Goal: Information Seeking & Learning: Check status

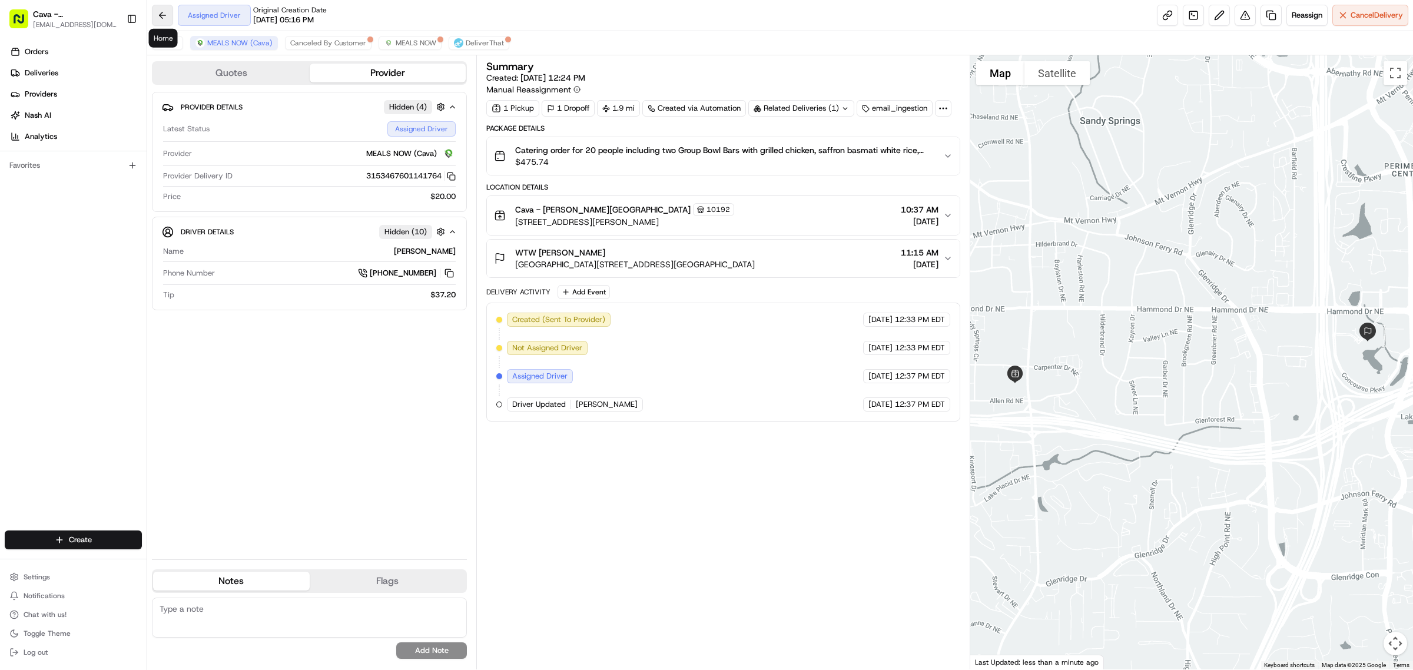
click at [157, 16] on button at bounding box center [162, 15] width 21 height 21
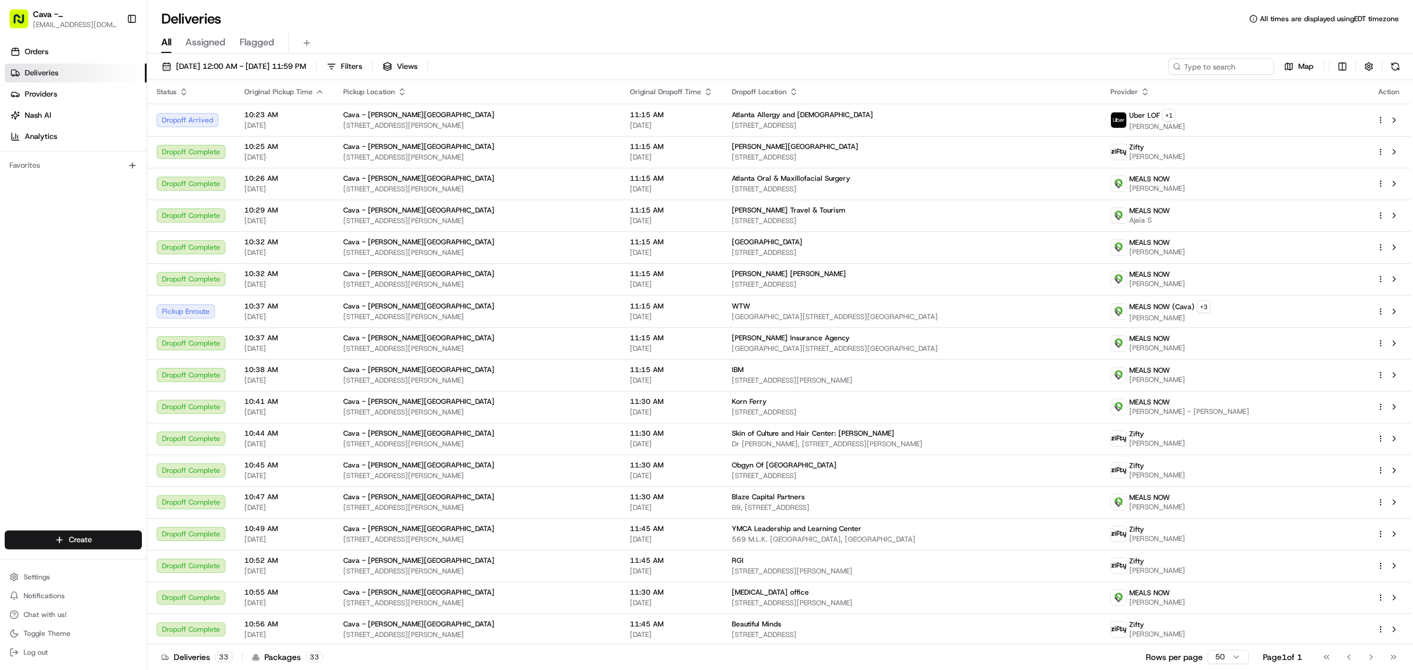
click at [518, 12] on div "Deliveries All times are displayed using EDT timezone" at bounding box center [780, 18] width 1266 height 19
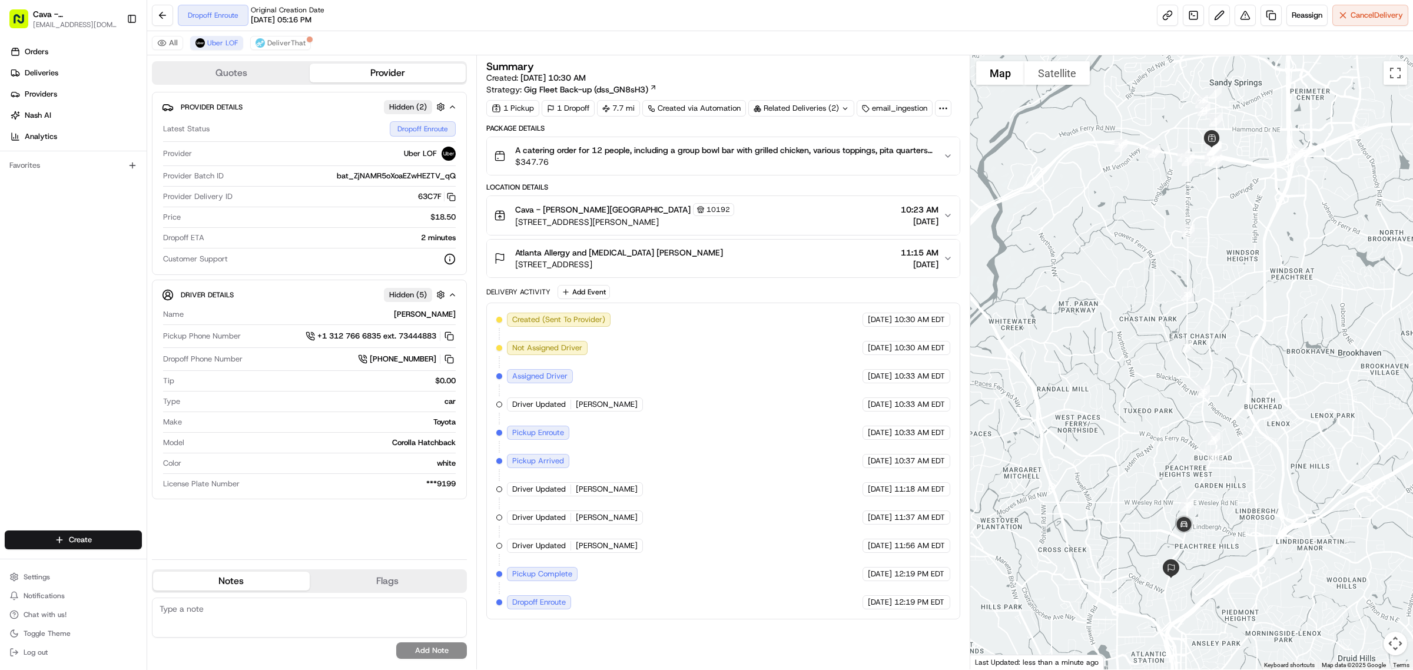
click at [426, 107] on div "Hidden ( 2 )" at bounding box center [408, 107] width 48 height 14
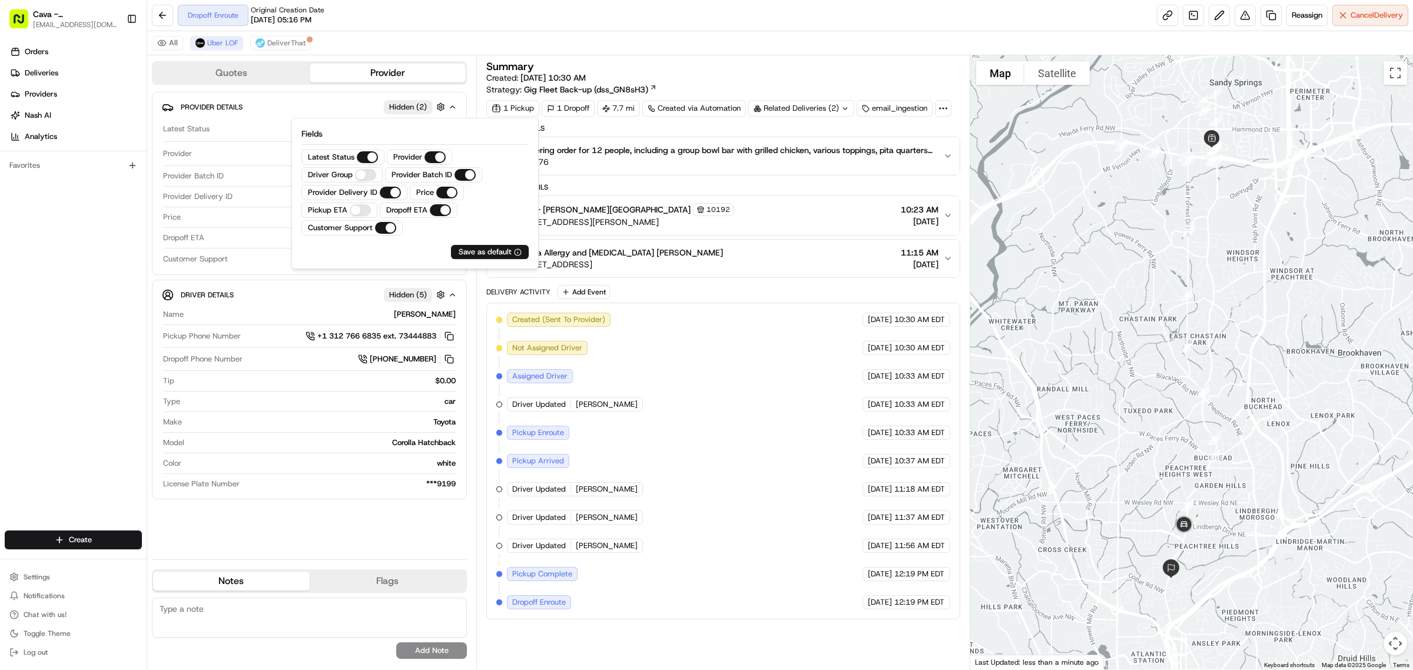
click at [426, 107] on div "Hidden ( 2 )" at bounding box center [408, 107] width 48 height 14
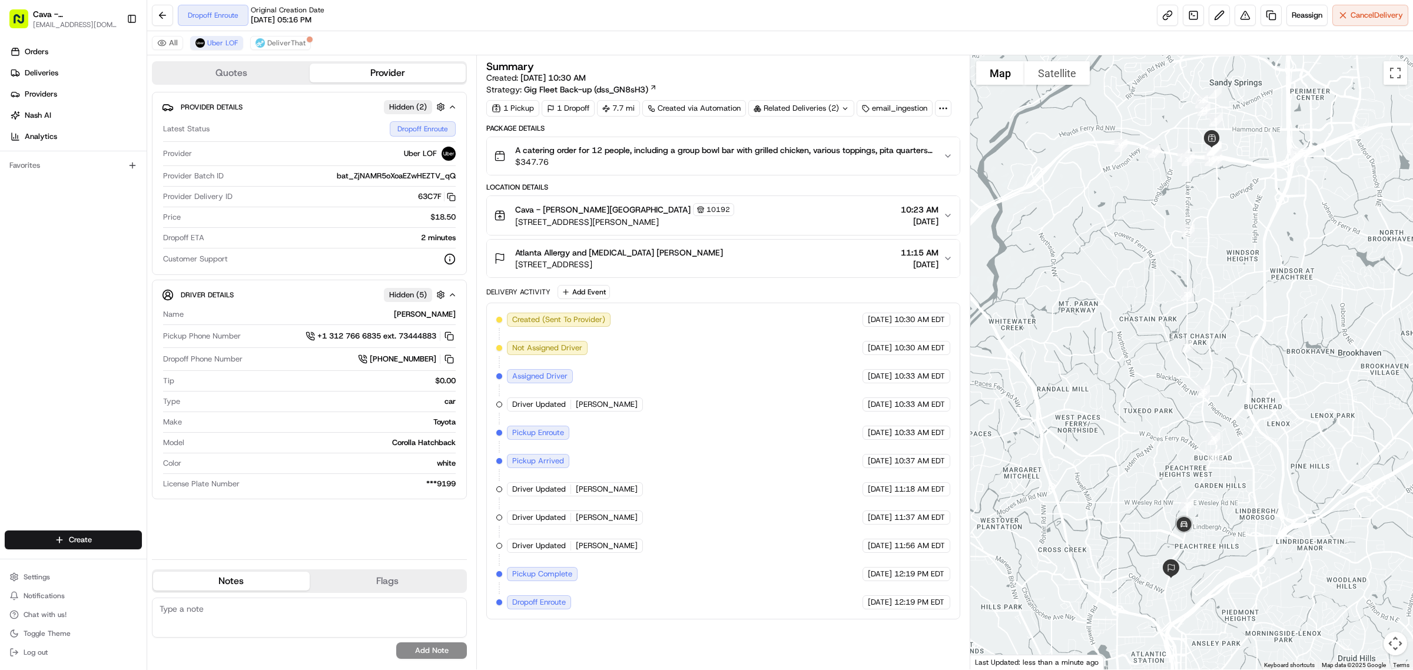
click at [421, 294] on span "Hidden ( 5 )" at bounding box center [408, 295] width 38 height 11
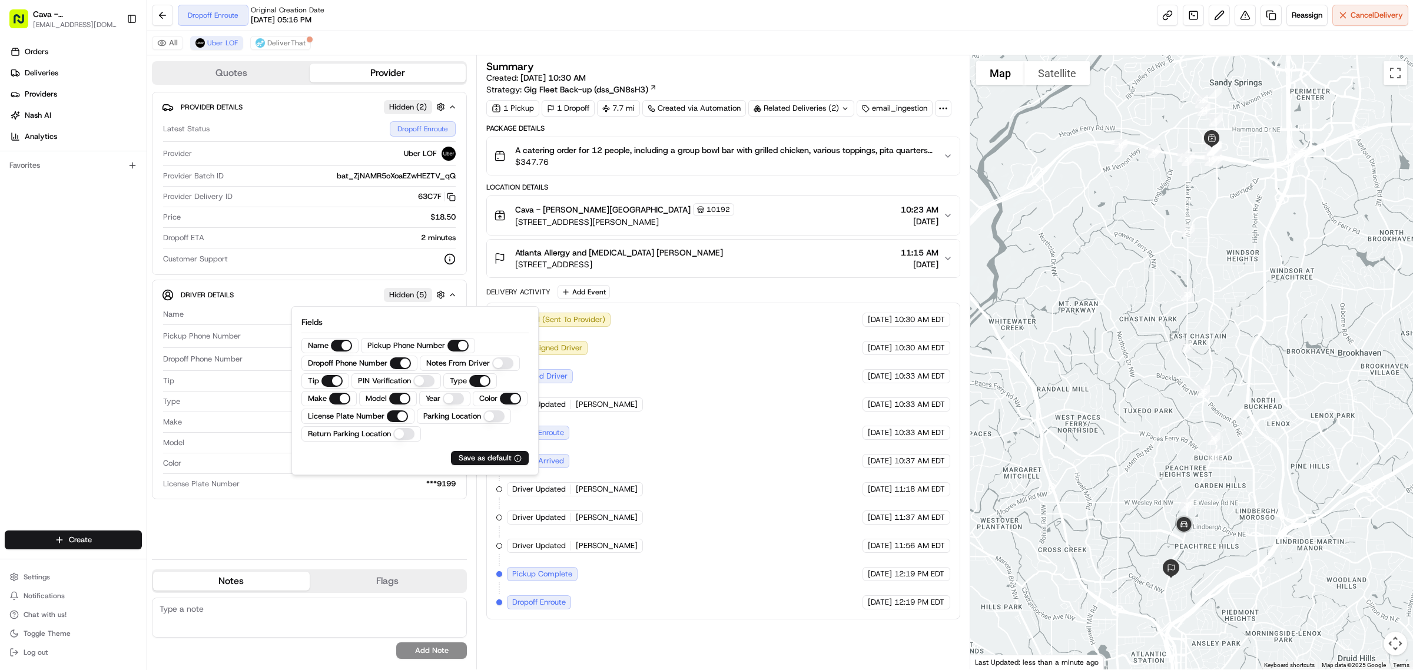
click at [421, 294] on span "Hidden ( 5 )" at bounding box center [408, 295] width 38 height 11
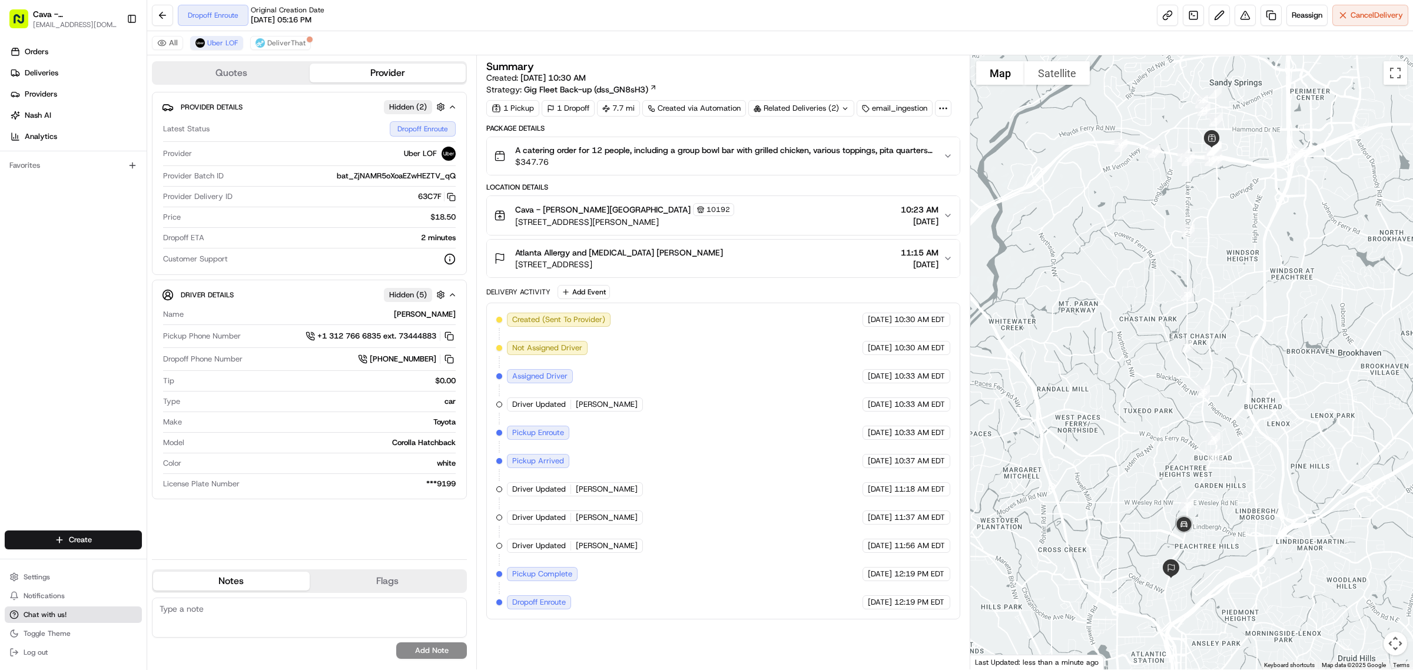
click at [48, 614] on span "Chat with us!" at bounding box center [45, 614] width 43 height 9
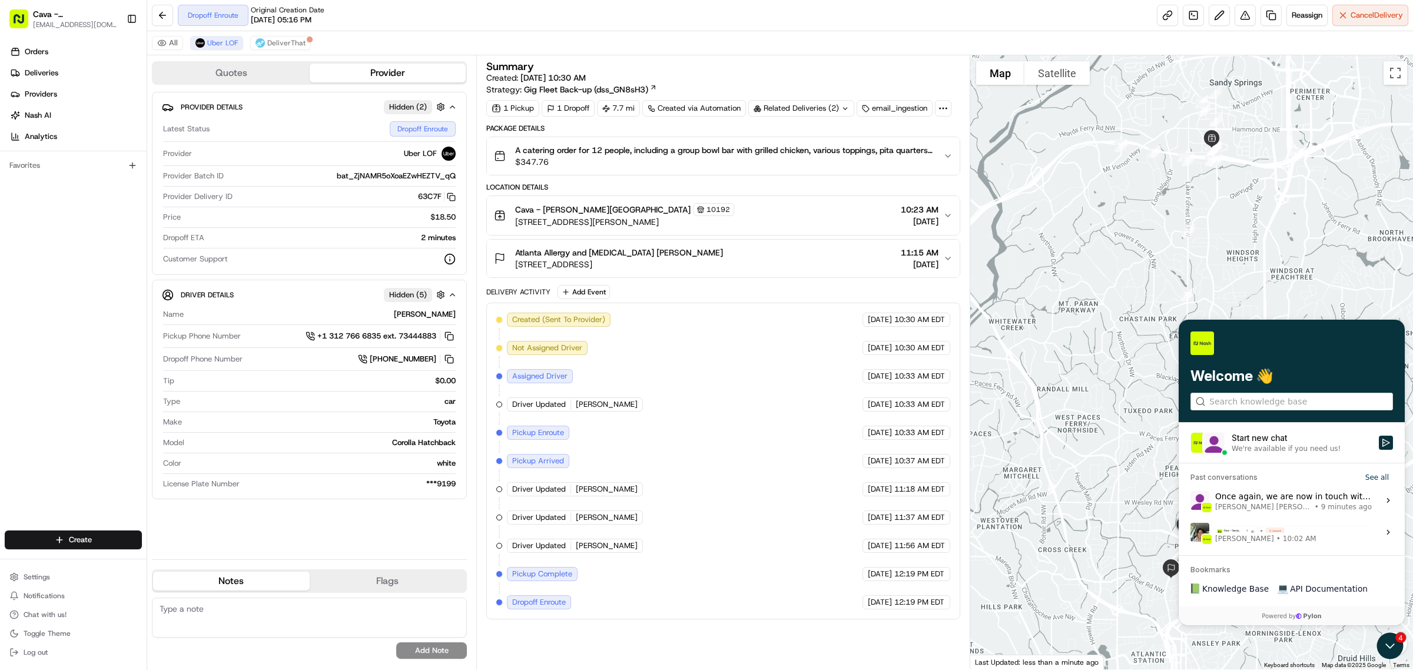
click at [1256, 546] on label "[PERSON_NAME] • 10:02 AM View issue" at bounding box center [1292, 532] width 212 height 32
click at [1190, 532] on button "View issue" at bounding box center [1190, 532] width 1 height 1
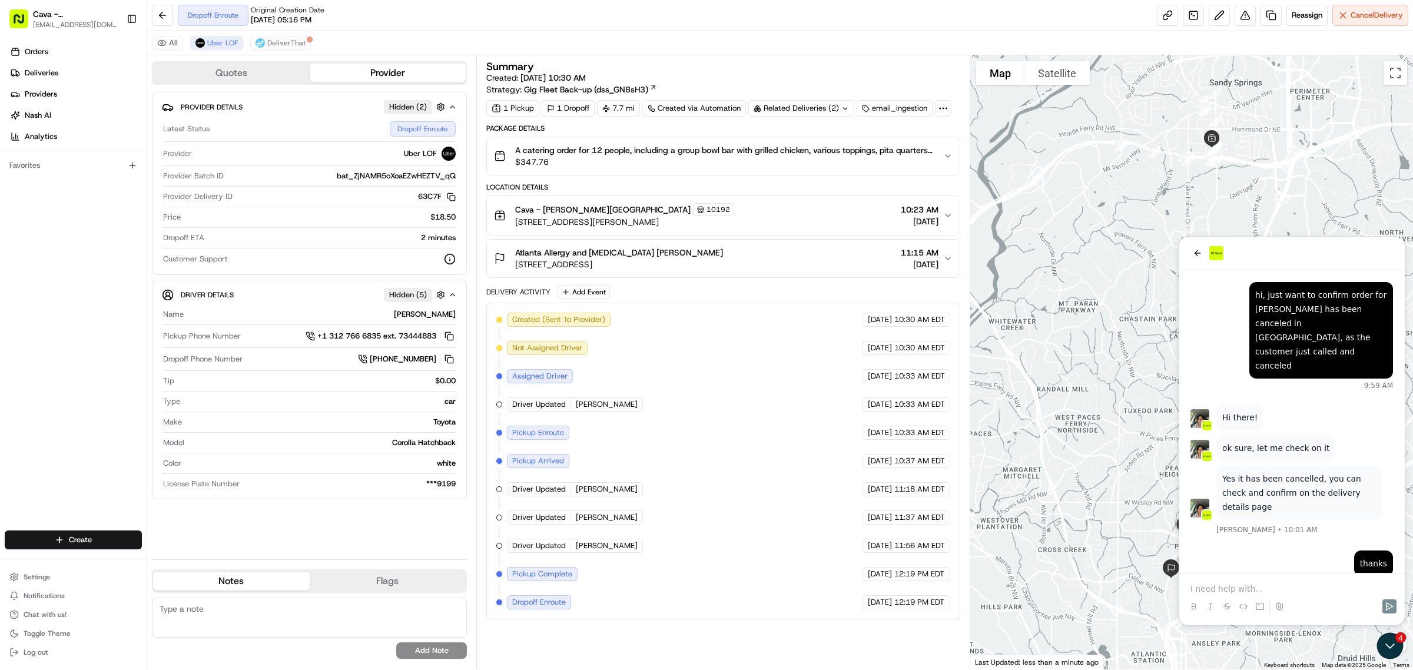
scroll to position [146, 0]
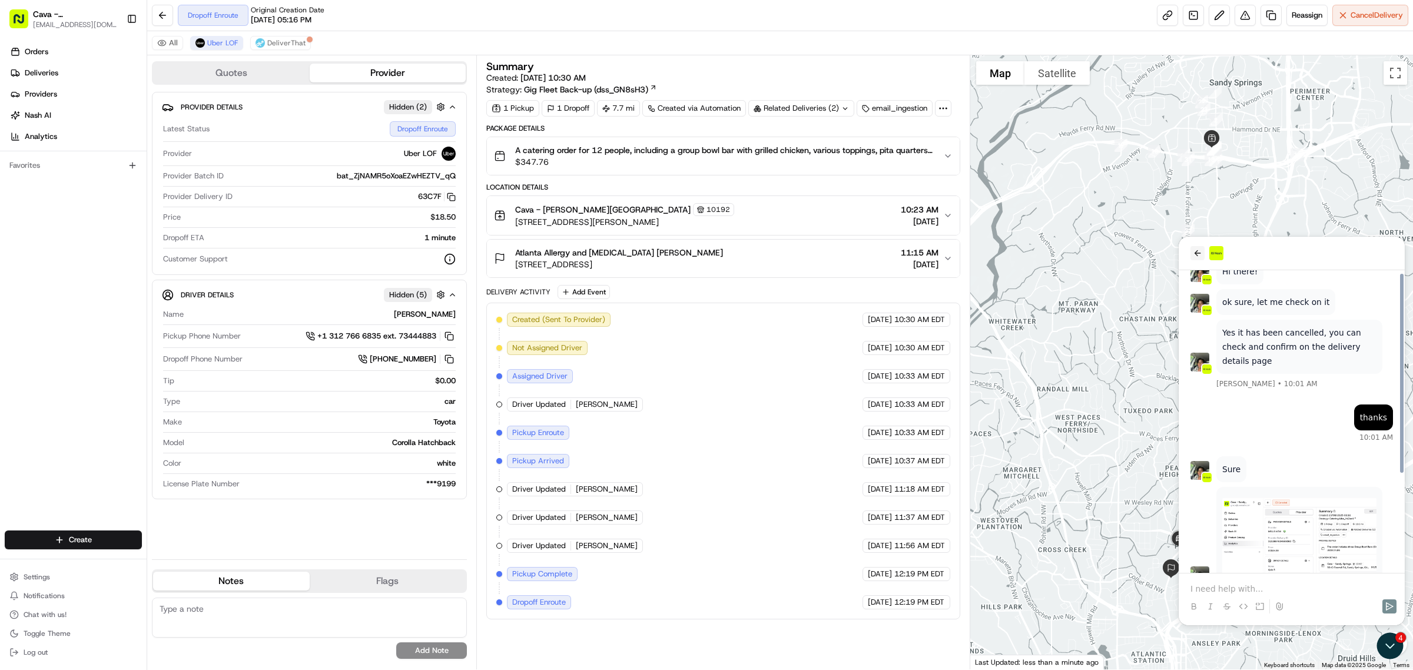
click at [1201, 248] on icon "back" at bounding box center [1197, 252] width 9 height 9
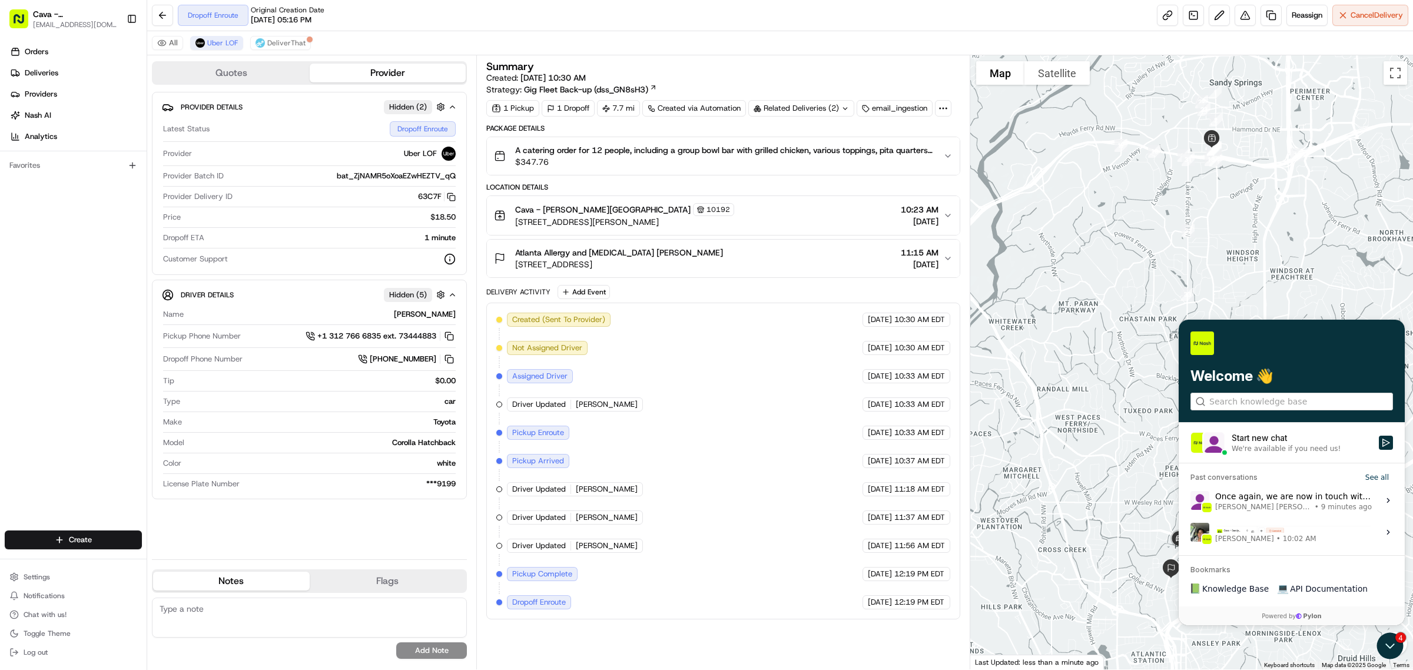
click at [1233, 493] on div "Once again, we are now in touch with Uber support regarding this delivery. [PER…" at bounding box center [1293, 500] width 157 height 22
click at [1190, 500] on button "View issue" at bounding box center [1190, 500] width 1 height 1
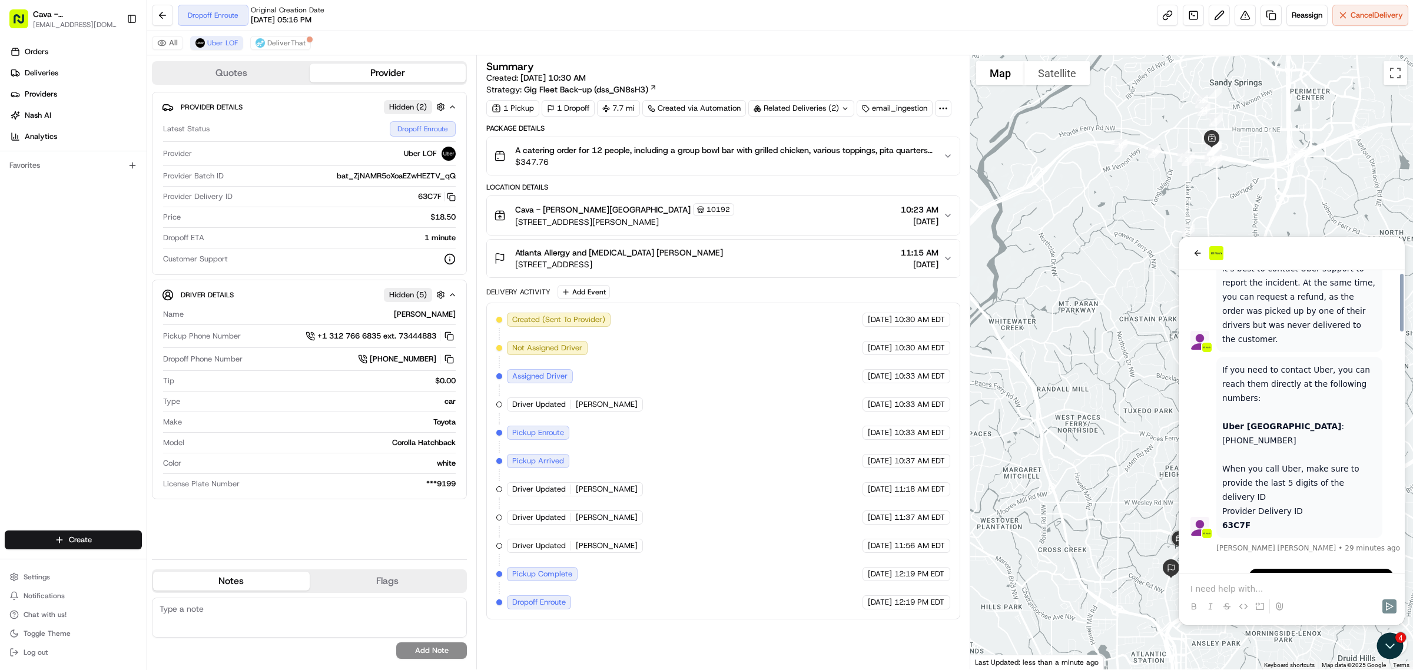
scroll to position [1475, 0]
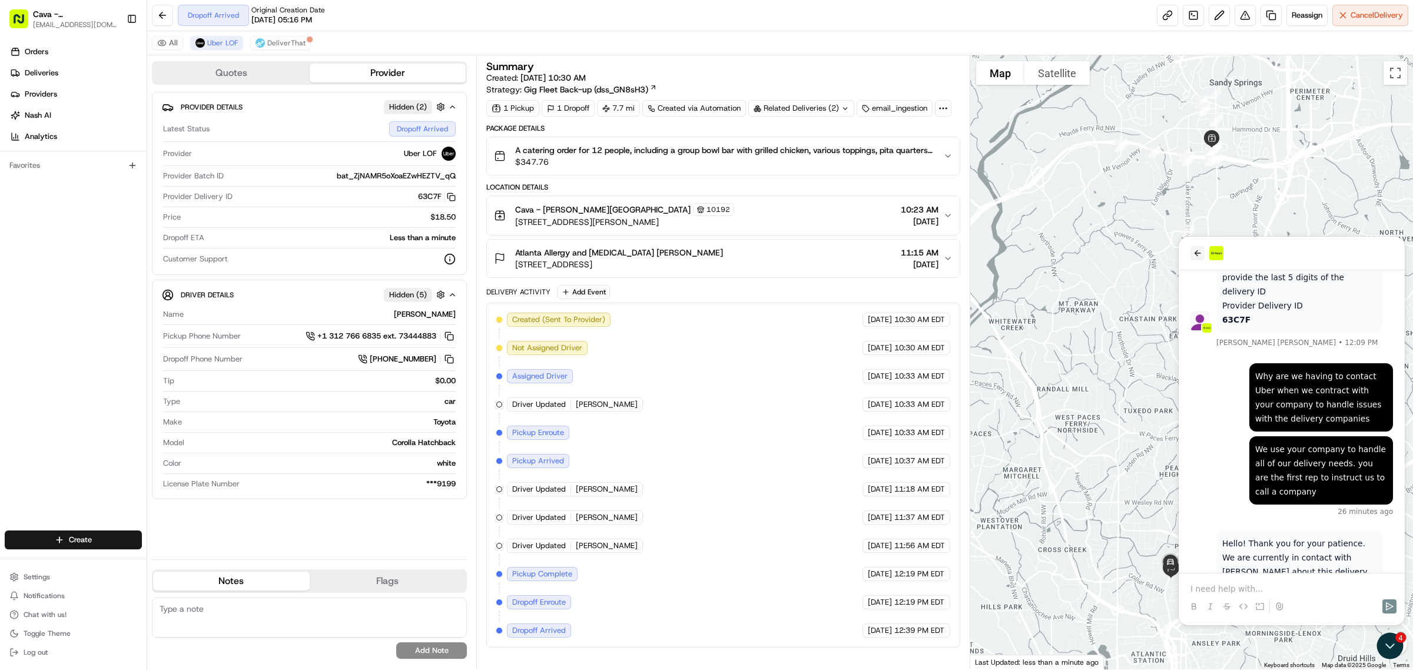
click at [1203, 253] on button "back" at bounding box center [1197, 253] width 14 height 14
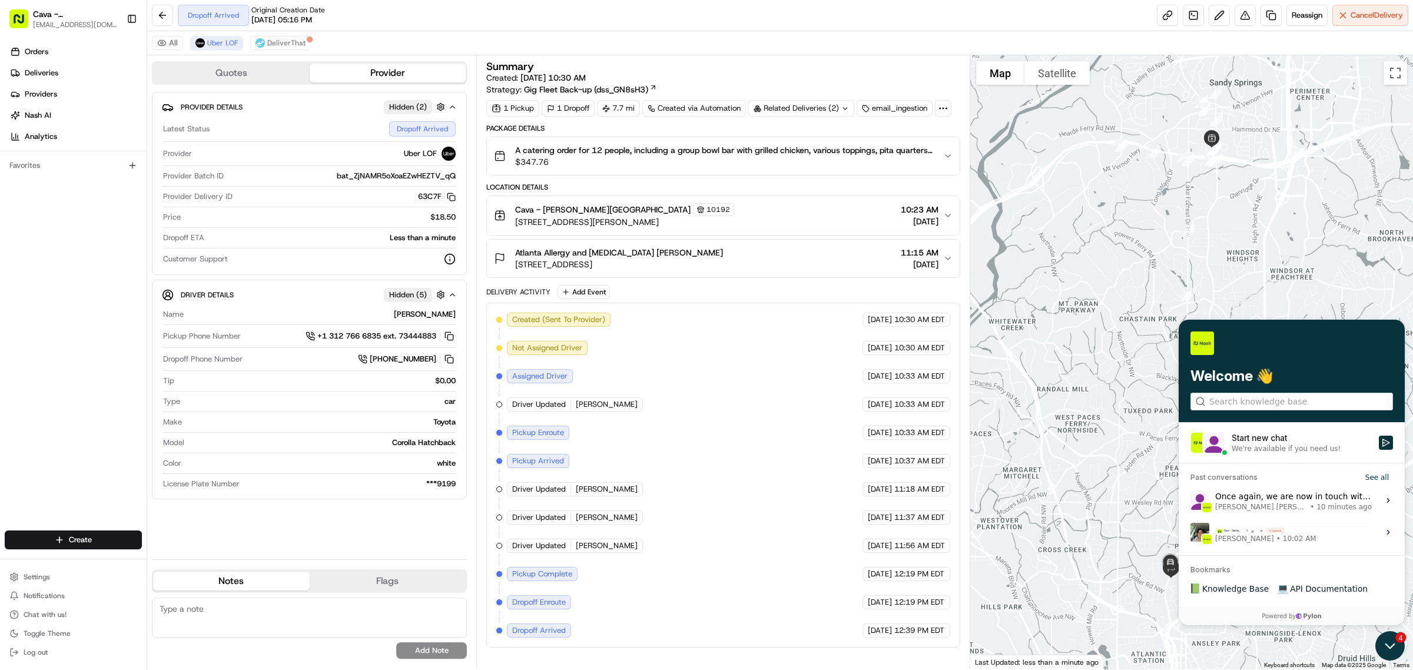
click at [1395, 647] on icon "Open customer support" at bounding box center [1389, 645] width 29 height 29
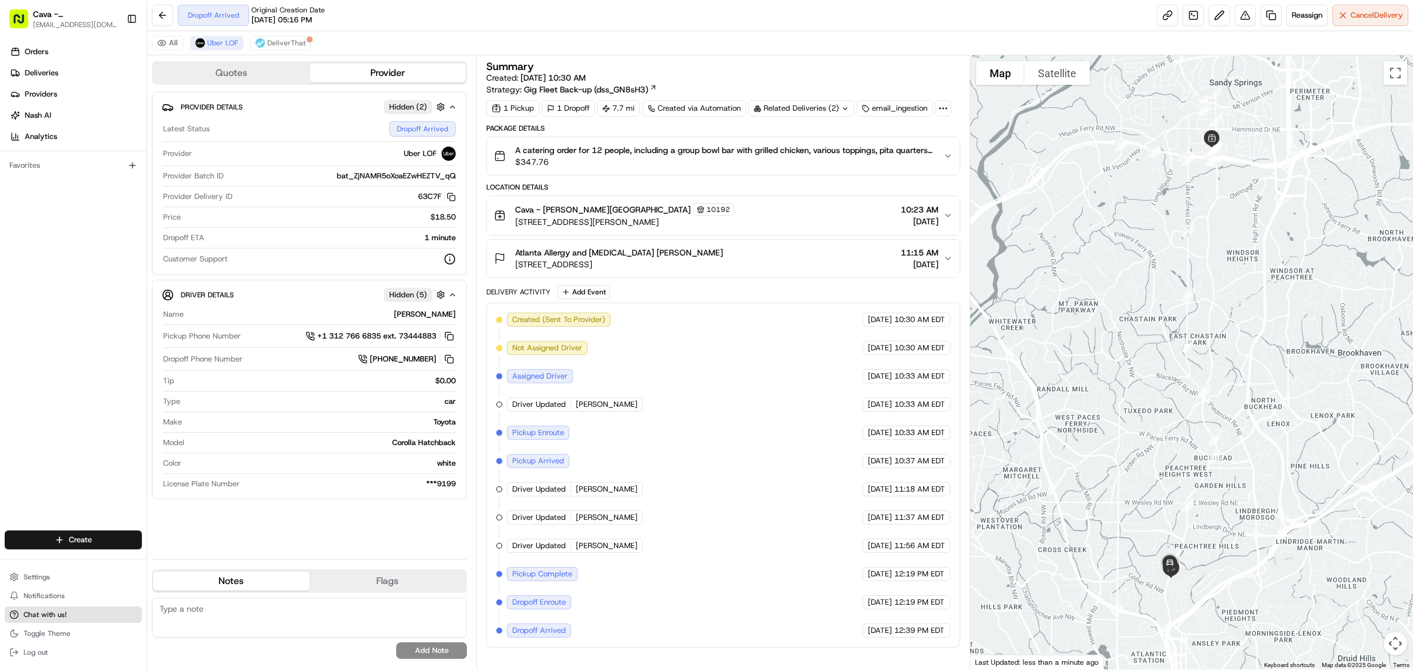
click at [34, 613] on span "Chat with us!" at bounding box center [45, 614] width 43 height 9
click at [167, 10] on button at bounding box center [162, 15] width 21 height 21
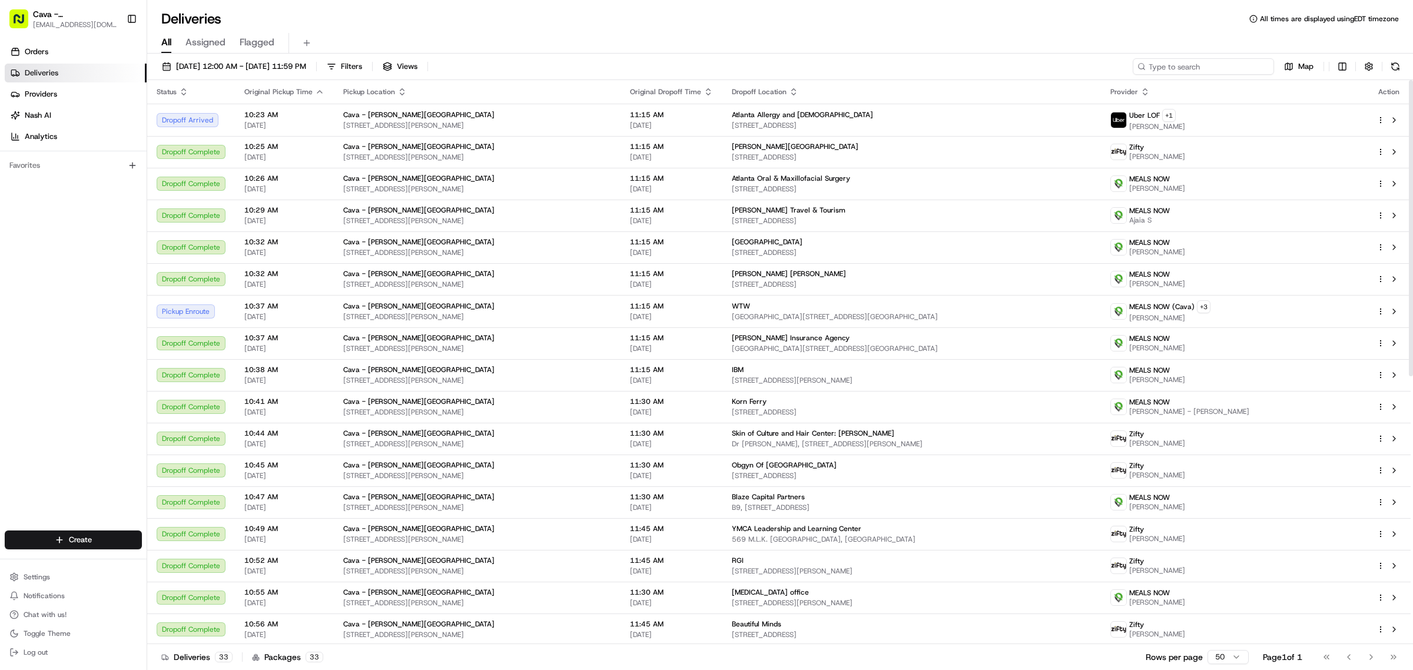
click at [1219, 69] on input at bounding box center [1203, 66] width 141 height 16
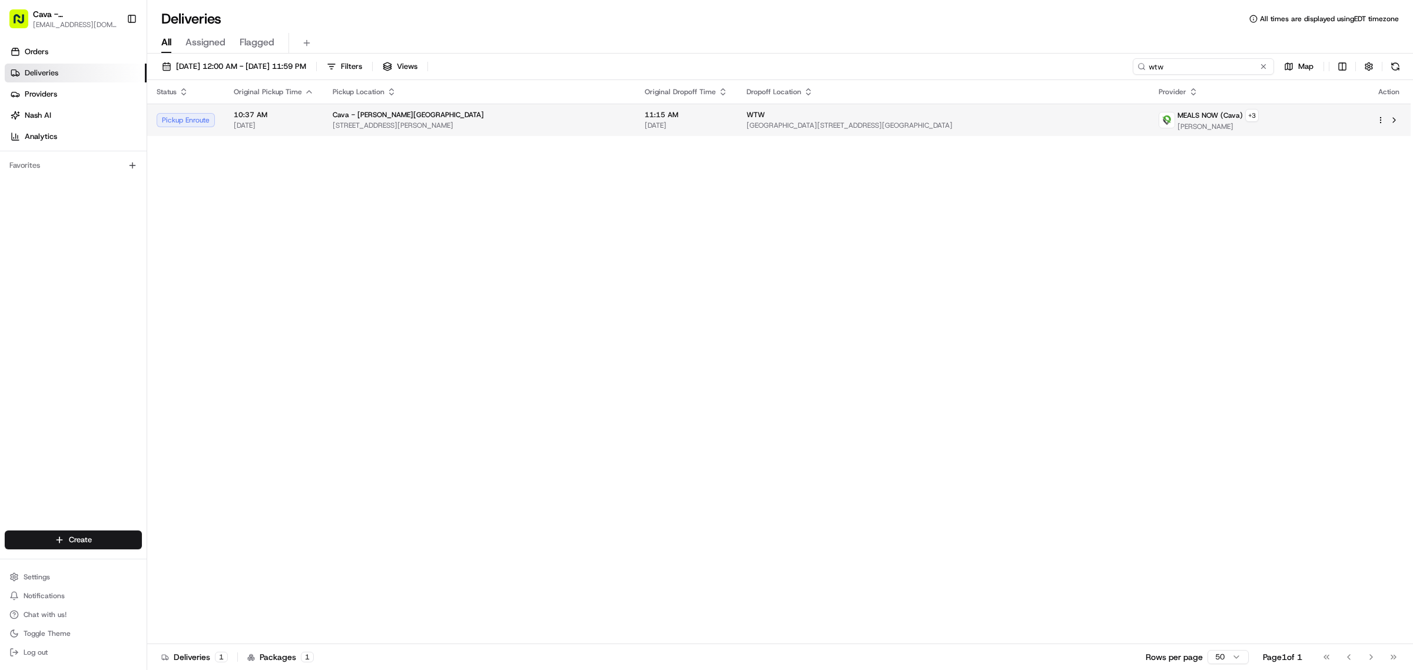
type input "wtw"
click at [1382, 124] on html "Cava - [PERSON_NAME][GEOGRAPHIC_DATA] [EMAIL_ADDRESS][DOMAIN_NAME] Toggle Sideb…" at bounding box center [706, 335] width 1413 height 670
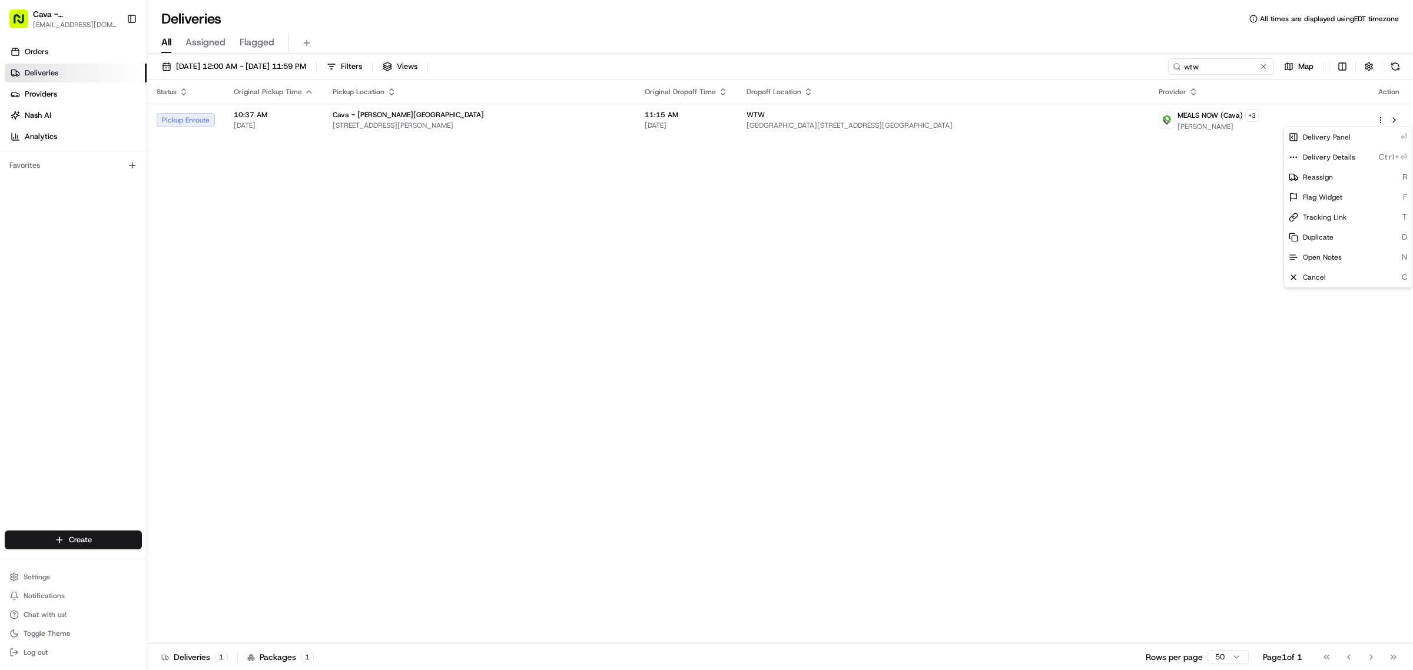
click at [823, 119] on html "Cava - [PERSON_NAME][GEOGRAPHIC_DATA] [EMAIL_ADDRESS][DOMAIN_NAME] Toggle Sideb…" at bounding box center [706, 335] width 1413 height 670
click at [823, 119] on div "WTW [GEOGRAPHIC_DATA], [STREET_ADDRESS]" at bounding box center [942, 120] width 393 height 20
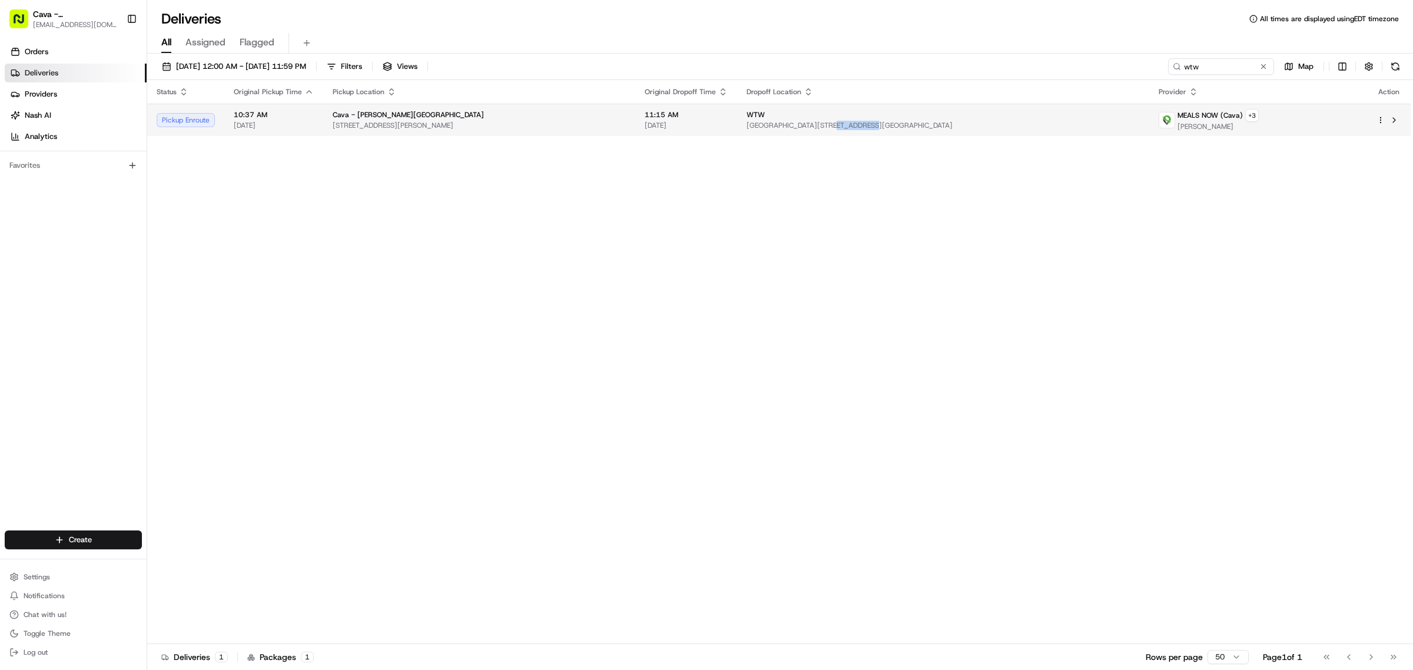
click at [1377, 118] on html "Cava - [PERSON_NAME][GEOGRAPHIC_DATA] [EMAIL_ADDRESS][DOMAIN_NAME] Toggle Sideb…" at bounding box center [706, 335] width 1413 height 670
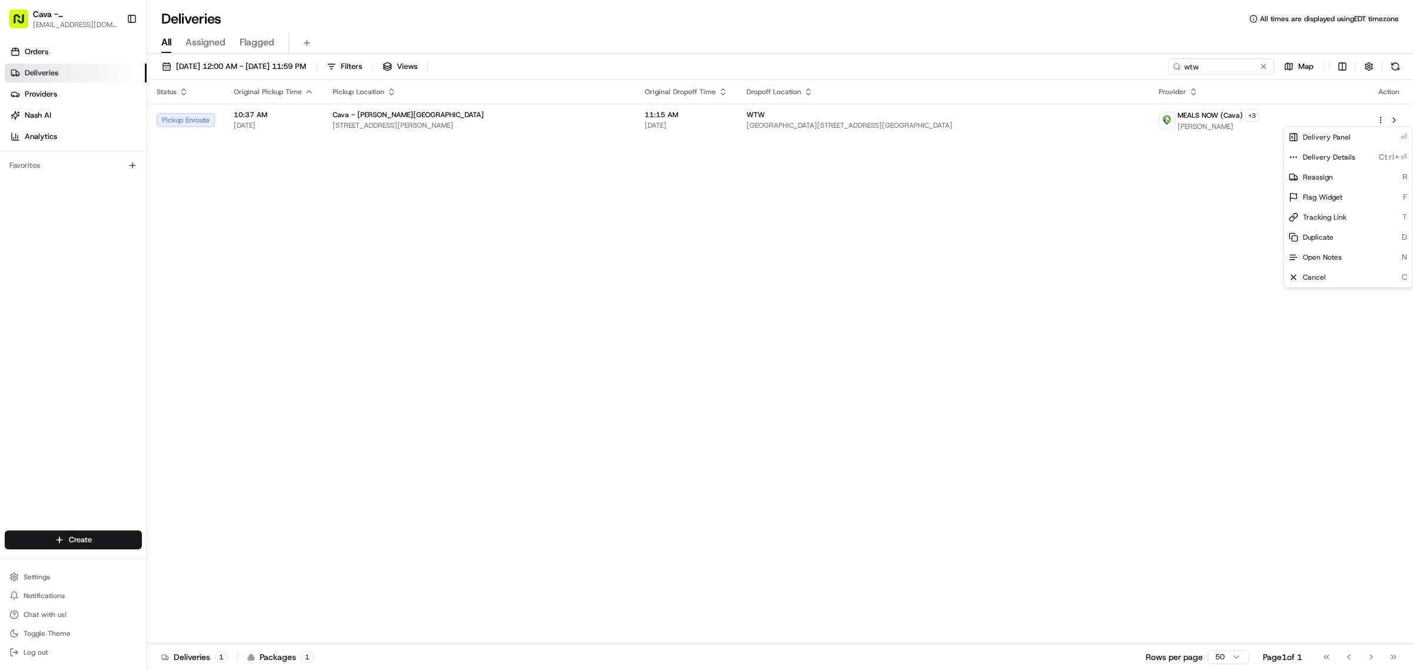
click at [1148, 164] on html "Cava - [PERSON_NAME][GEOGRAPHIC_DATA] [EMAIL_ADDRESS][DOMAIN_NAME] Toggle Sideb…" at bounding box center [706, 335] width 1413 height 670
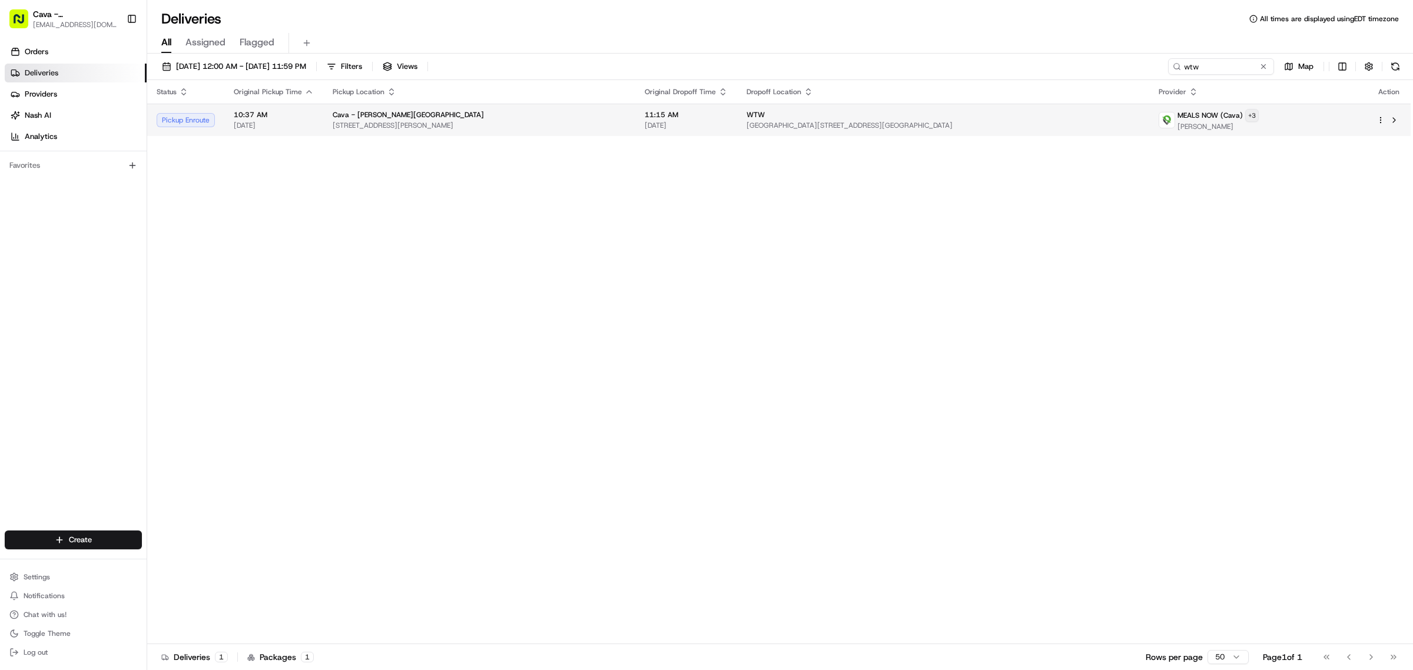
click at [1272, 121] on html "Cava - [PERSON_NAME][GEOGRAPHIC_DATA] [EMAIL_ADDRESS][DOMAIN_NAME] Toggle Sideb…" at bounding box center [706, 335] width 1413 height 670
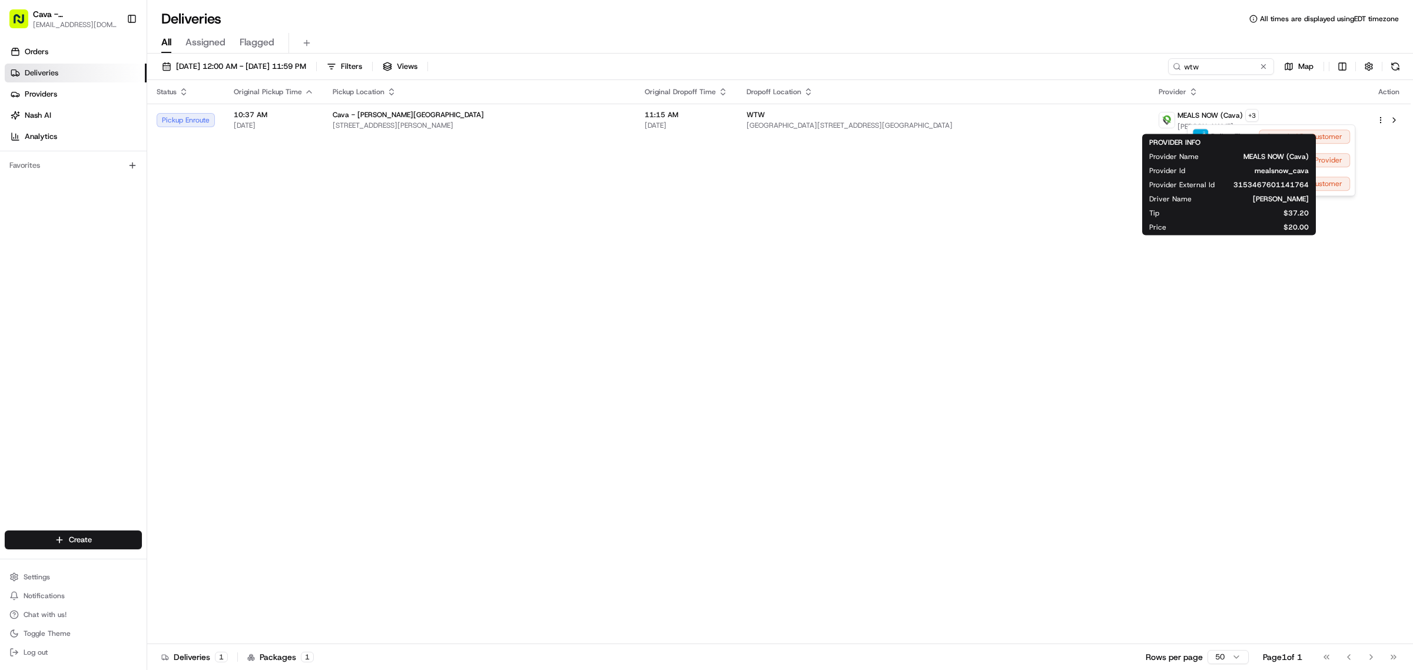
click at [1042, 109] on html "Cava - [PERSON_NAME][GEOGRAPHIC_DATA] [EMAIL_ADDRESS][DOMAIN_NAME] Toggle Sideb…" at bounding box center [706, 335] width 1413 height 670
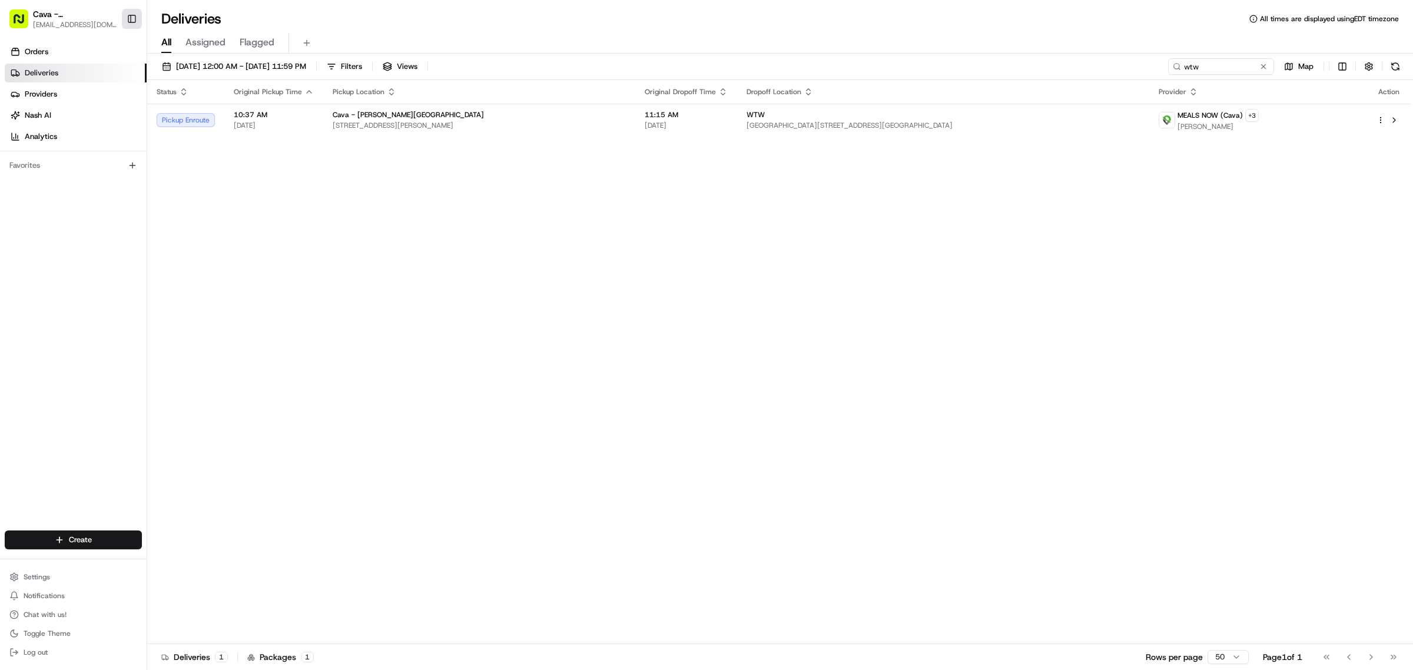
click at [130, 22] on button "Toggle Sidebar" at bounding box center [132, 19] width 20 height 20
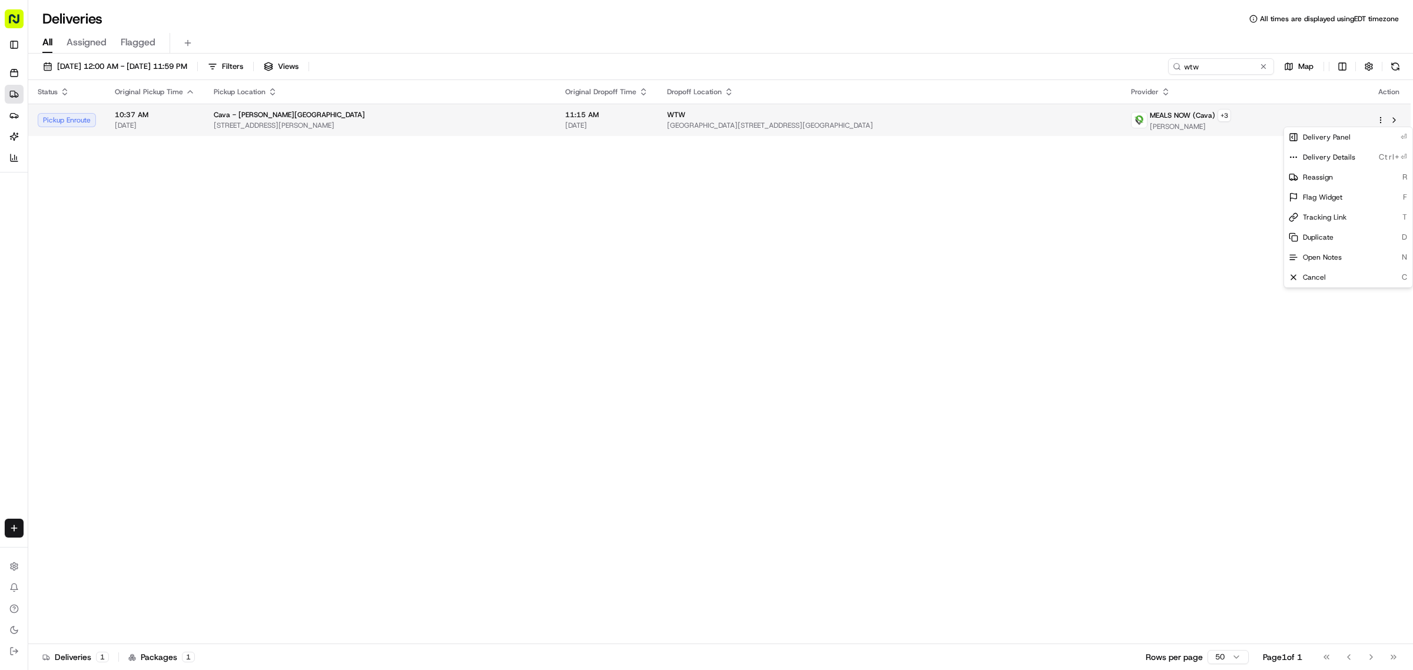
click at [1379, 118] on html "Cava - [PERSON_NAME][GEOGRAPHIC_DATA] [EMAIL_ADDRESS][DOMAIN_NAME] Toggle Sideb…" at bounding box center [706, 335] width 1413 height 670
drag, startPoint x: 1144, startPoint y: 106, endPoint x: 1117, endPoint y: 115, distance: 28.7
click at [1143, 106] on html "Cava - [PERSON_NAME][GEOGRAPHIC_DATA] [EMAIL_ADDRESS][DOMAIN_NAME] Toggle Sideb…" at bounding box center [706, 335] width 1413 height 670
click at [1068, 122] on span "[GEOGRAPHIC_DATA][STREET_ADDRESS][GEOGRAPHIC_DATA]" at bounding box center [890, 125] width 446 height 9
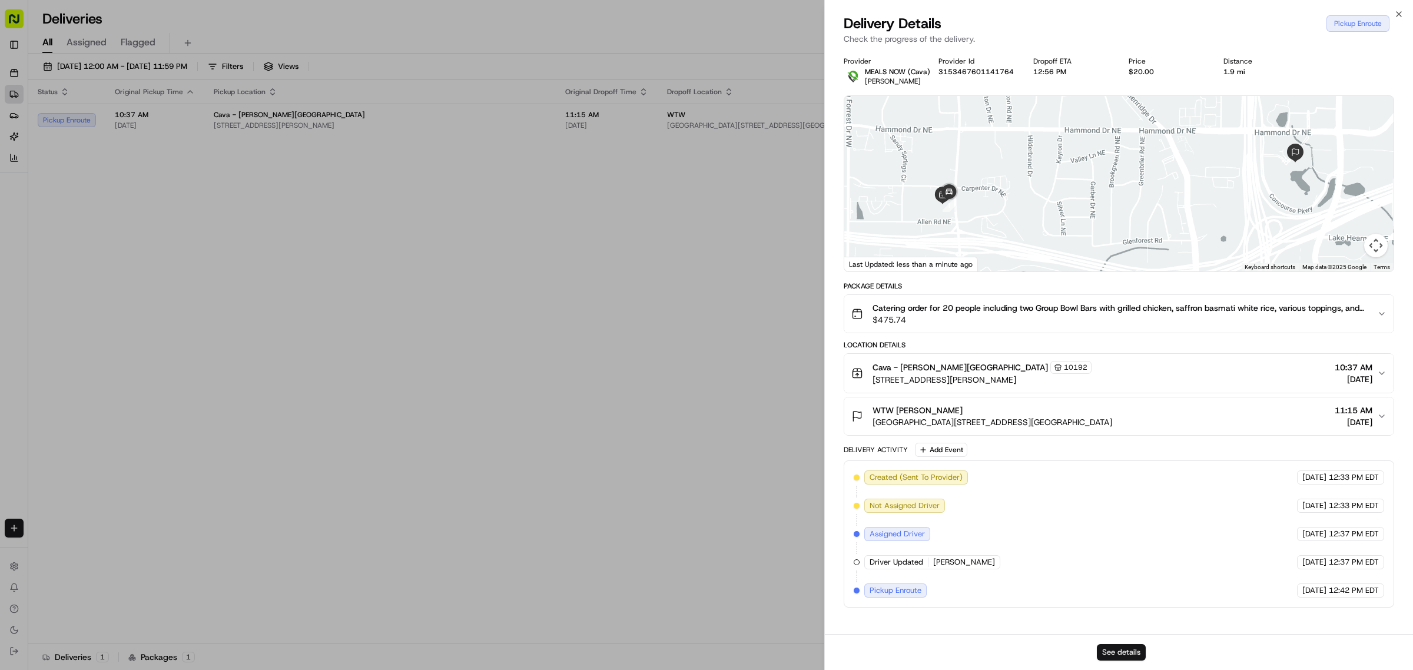
click at [1116, 654] on button "See details" at bounding box center [1121, 652] width 49 height 16
